Goal: Find specific page/section: Find specific page/section

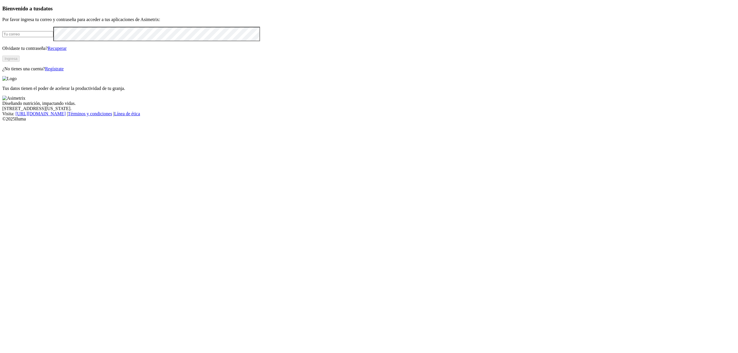
type input "[EMAIL_ADDRESS][DOMAIN_NAME]"
click at [20, 62] on button "Ingresa" at bounding box center [10, 59] width 17 height 6
